Goal: Find specific page/section

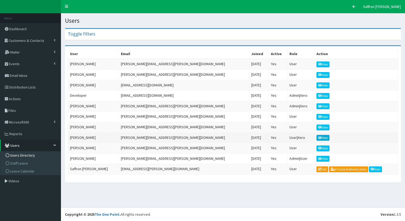
click at [318, 136] on icon at bounding box center [320, 137] width 4 height 3
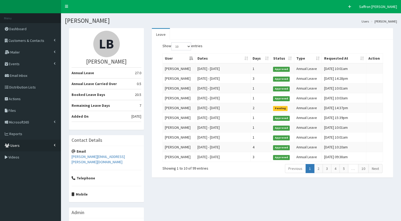
click at [23, 149] on link "Users" at bounding box center [30, 146] width 61 height 12
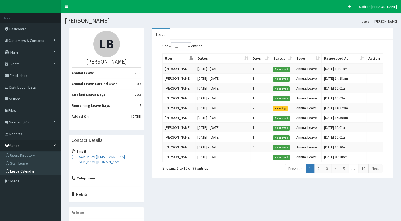
click at [21, 169] on span "Leave Calendar" at bounding box center [22, 171] width 24 height 5
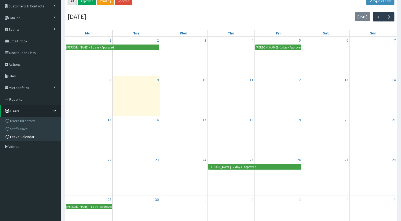
scroll to position [27, 0]
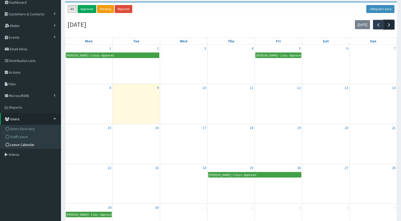
click at [391, 26] on span "button" at bounding box center [389, 25] width 6 height 6
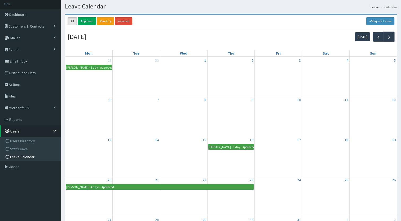
scroll to position [0, 0]
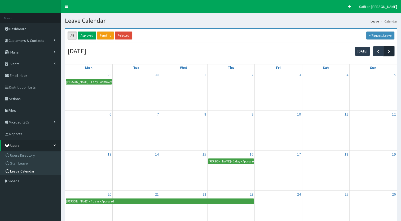
click at [391, 49] on span "button" at bounding box center [389, 52] width 6 height 6
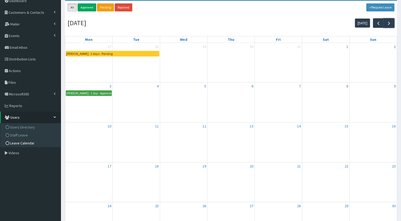
scroll to position [5, 0]
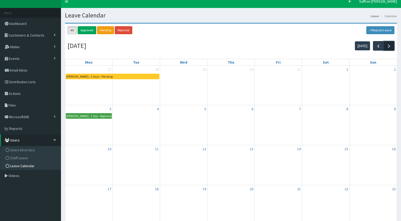
click at [388, 47] on span "button" at bounding box center [389, 46] width 6 height 6
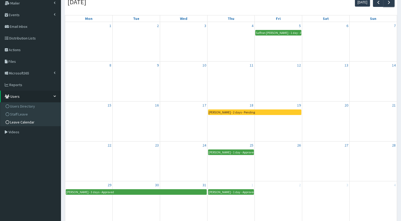
scroll to position [58, 0]
